Goal: Check status: Check status

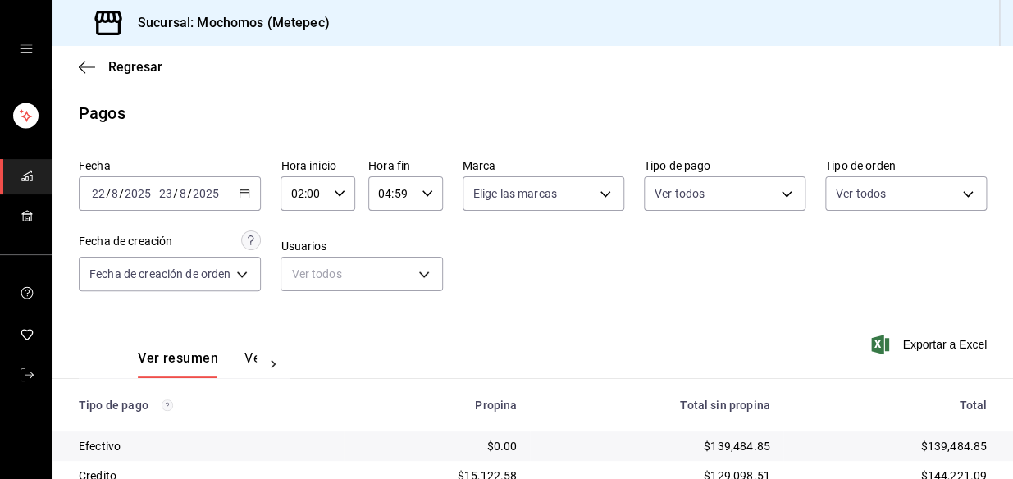
scroll to position [275, 0]
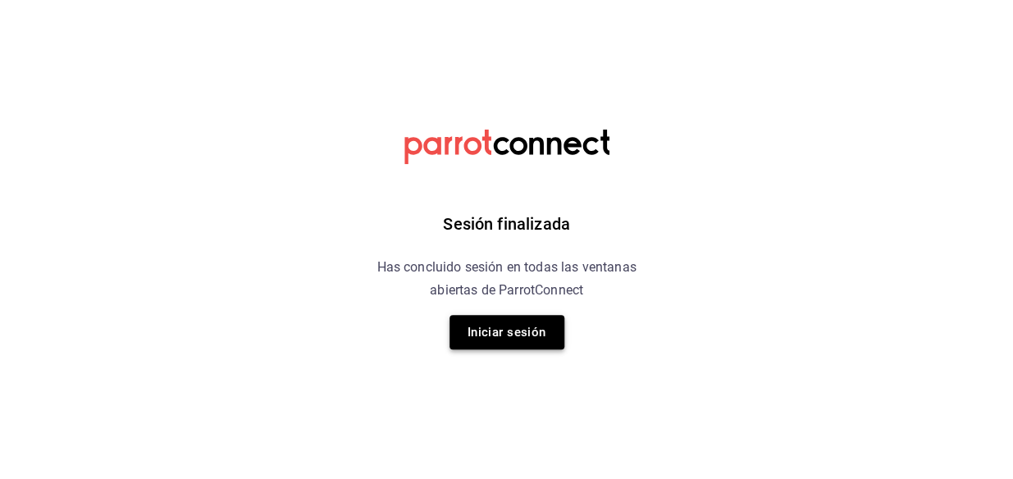
click at [500, 338] on button "Iniciar sesión" at bounding box center [507, 332] width 115 height 34
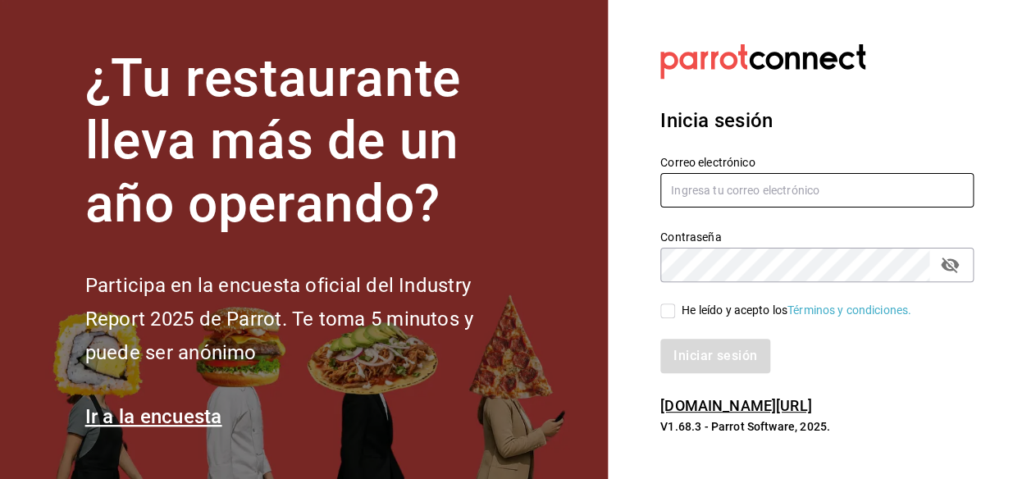
type input "mochomos.metepec@grupocosteno.com"
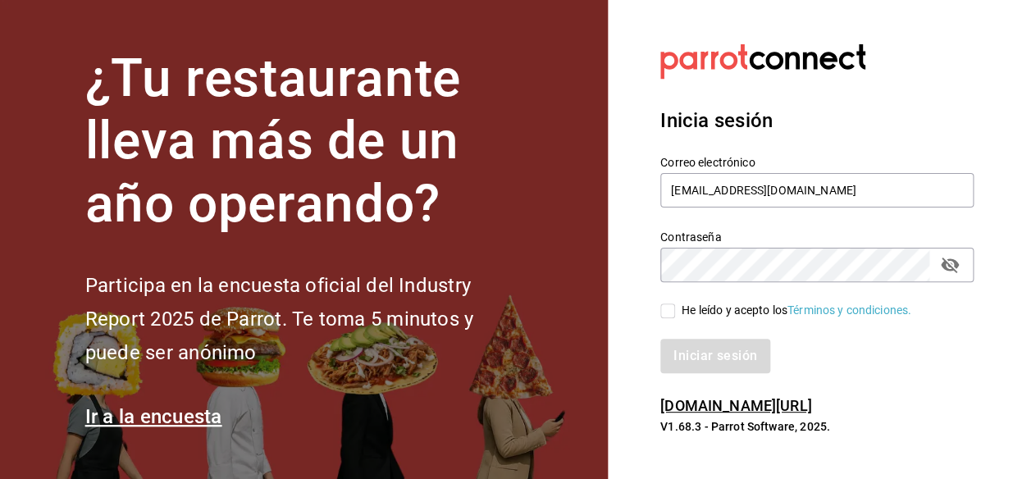
click at [668, 316] on input "He leído y acepto los Términos y condiciones." at bounding box center [667, 311] width 15 height 15
checkbox input "true"
click at [728, 358] on button "Iniciar sesión" at bounding box center [716, 356] width 112 height 34
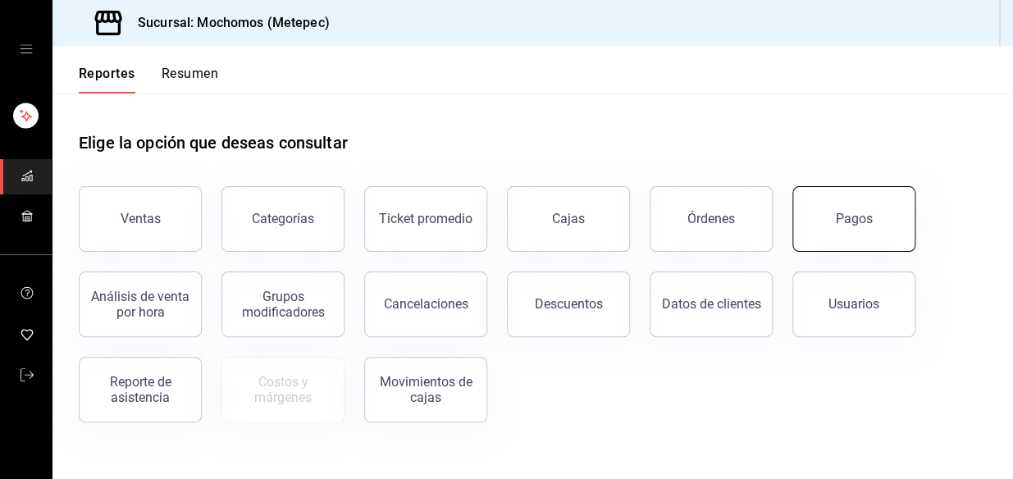
click at [861, 221] on div "Pagos" at bounding box center [854, 219] width 37 height 16
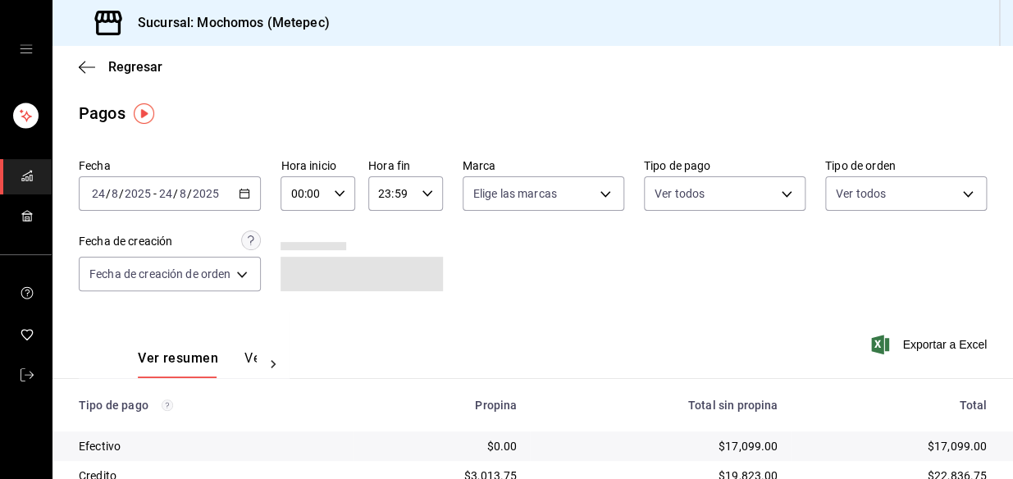
click at [261, 185] on div "[DATE] [DATE] - [DATE] [DATE]" at bounding box center [170, 193] width 182 height 34
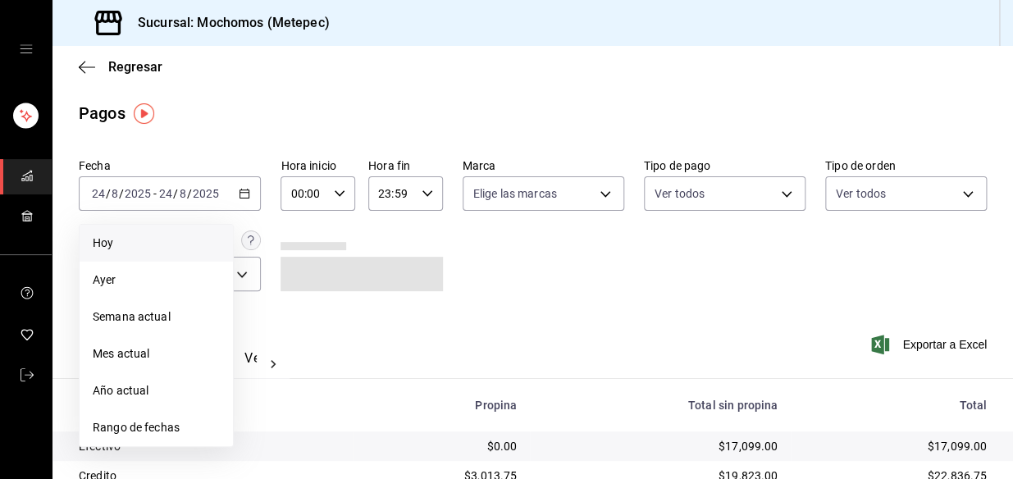
click at [165, 239] on span "Hoy" at bounding box center [156, 243] width 127 height 17
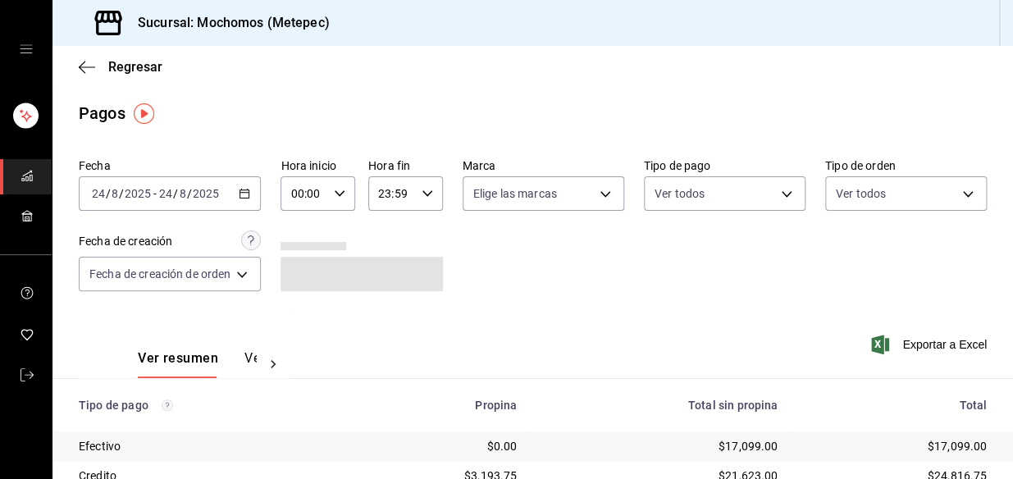
click at [339, 188] on icon "button" at bounding box center [339, 193] width 11 height 11
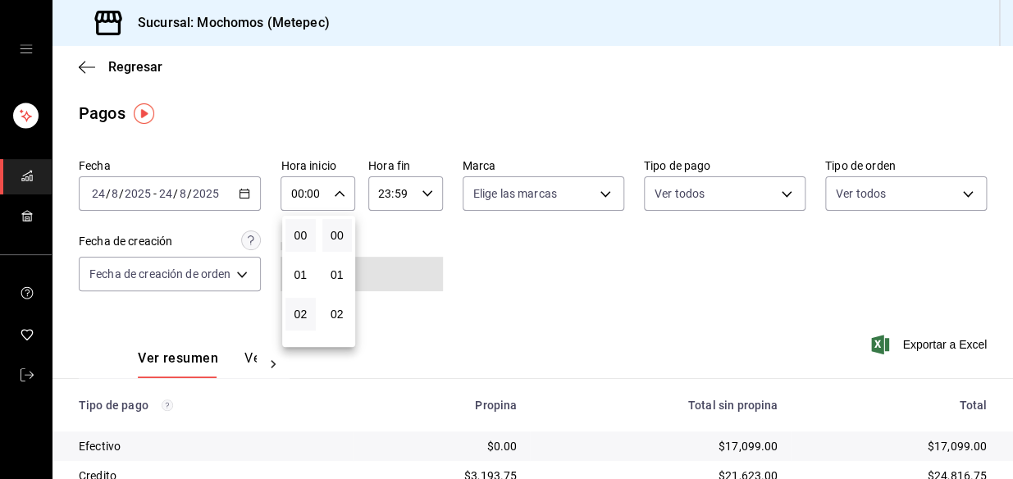
scroll to position [74, 0]
click at [306, 320] on span "04" at bounding box center [300, 319] width 11 height 13
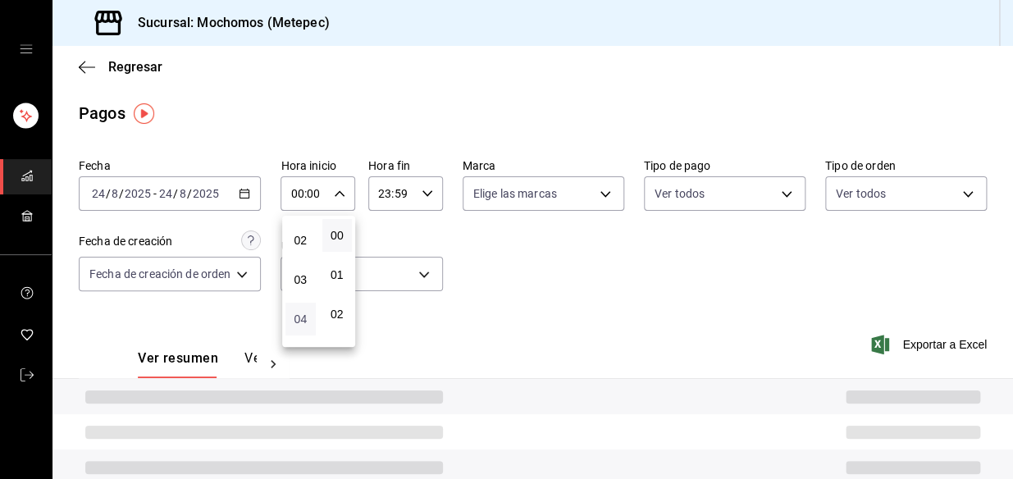
type input "04:00"
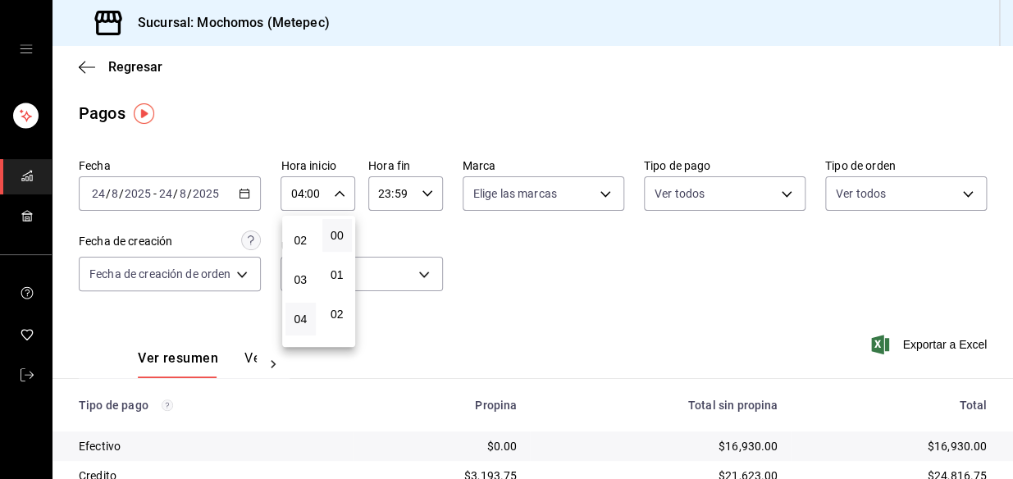
click at [591, 292] on div at bounding box center [506, 239] width 1013 height 479
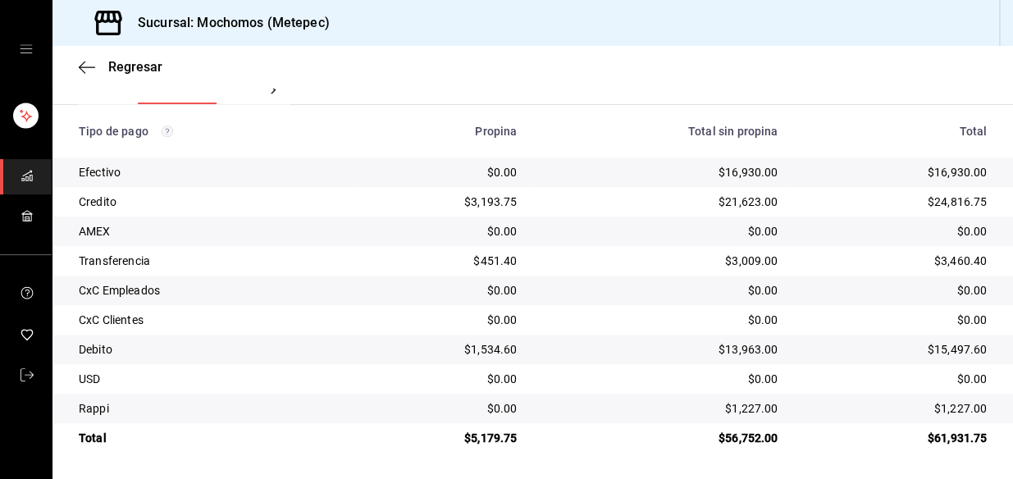
scroll to position [276, 0]
click at [674, 301] on td "$0.00" at bounding box center [660, 291] width 261 height 30
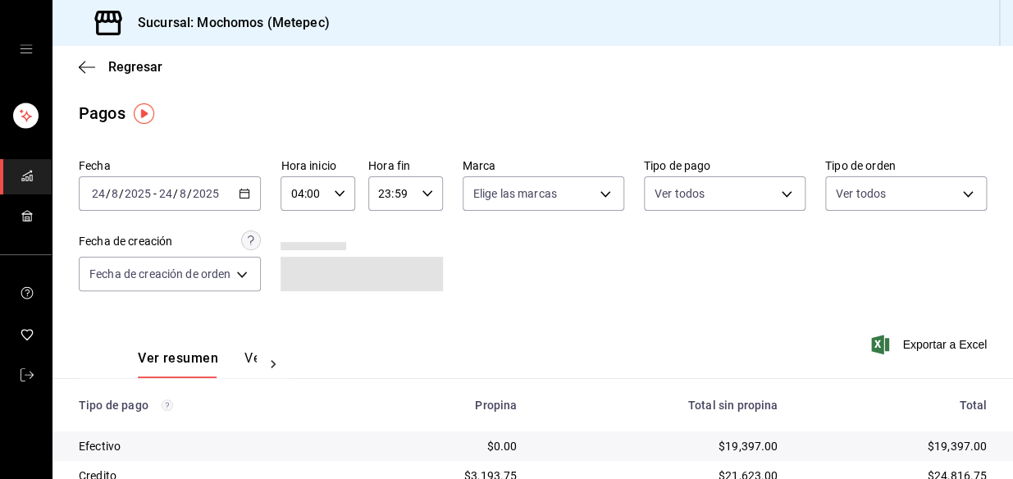
click at [246, 194] on icon "button" at bounding box center [244, 193] width 11 height 11
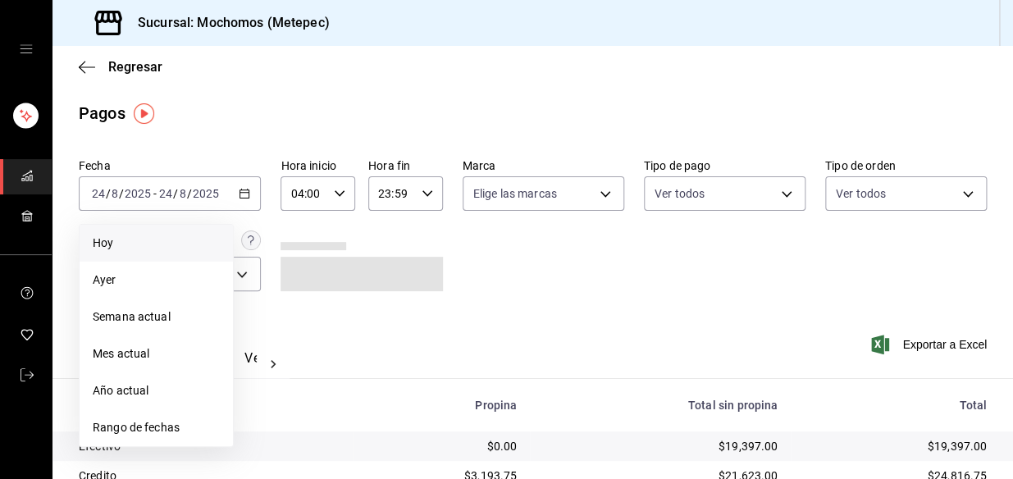
click at [121, 238] on span "Hoy" at bounding box center [156, 243] width 127 height 17
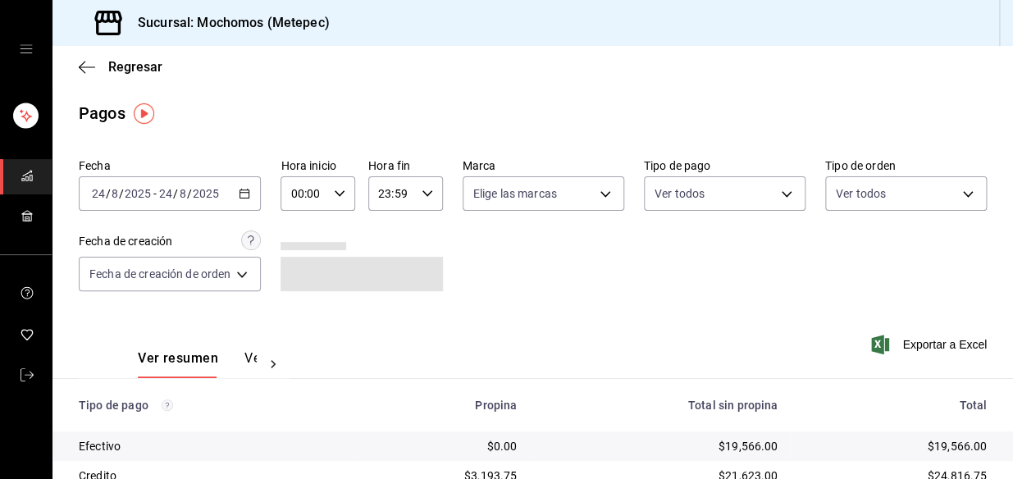
click at [336, 191] on icon "button" at bounding box center [339, 193] width 11 height 11
click at [301, 277] on span "03" at bounding box center [300, 279] width 11 height 13
type input "03:00"
click at [490, 273] on div at bounding box center [506, 239] width 1013 height 479
